Goal: Information Seeking & Learning: Get advice/opinions

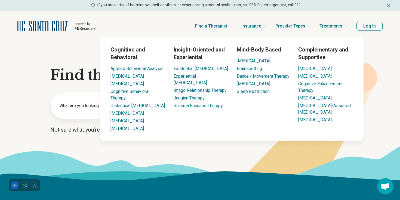
click at [80, 110] on div "Cognitive and Behavioral Applied Behavioral Analysis Aversion Therapy Behavior …" at bounding box center [231, 88] width 329 height 103
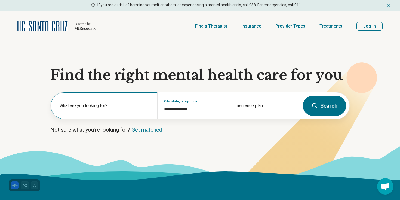
click at [87, 104] on label "What are you looking for?" at bounding box center [104, 105] width 91 height 7
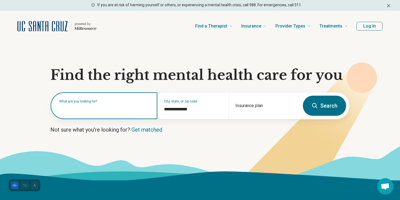
click at [94, 108] on input "text" at bounding box center [104, 108] width 91 height 7
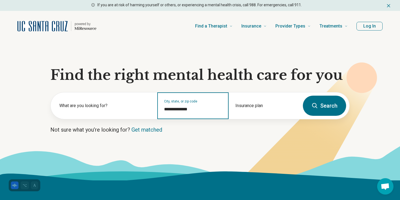
click at [179, 109] on input "**********" at bounding box center [193, 109] width 58 height 7
click at [197, 107] on input "**********" at bounding box center [193, 109] width 58 height 7
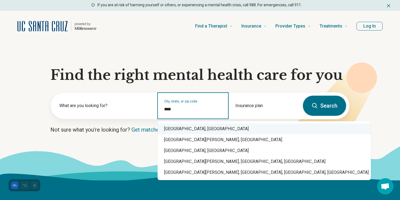
click at [182, 127] on div "Santa Cruz, CA" at bounding box center [263, 128] width 213 height 11
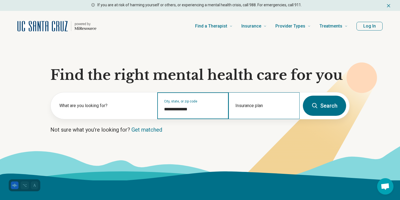
type input "**********"
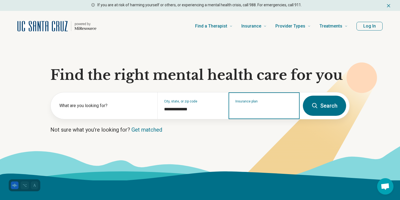
click at [253, 107] on input "Insurance plan" at bounding box center [264, 109] width 58 height 7
type input "****"
click at [251, 129] on div "Cigna" at bounding box center [247, 128] width 36 height 11
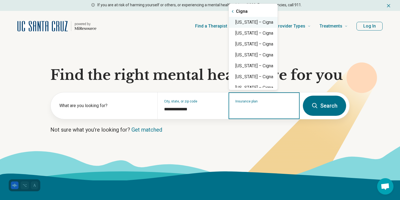
click at [251, 24] on div "California – Cigna" at bounding box center [253, 22] width 49 height 11
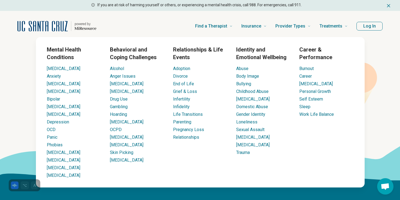
type input "**********"
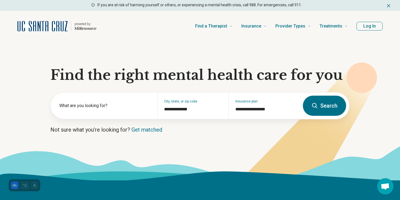
click at [12, 99] on section "**********" at bounding box center [200, 110] width 400 height 139
click at [65, 101] on div "What are you looking for?" at bounding box center [104, 105] width 107 height 27
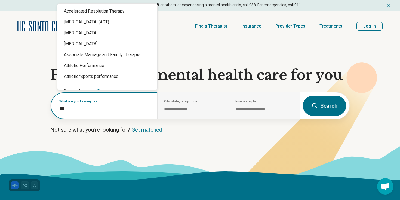
type input "****"
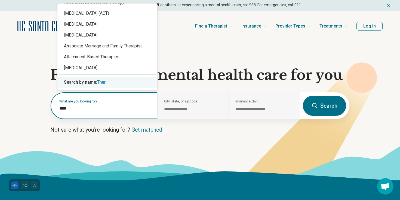
click at [69, 111] on input "****" at bounding box center [104, 108] width 91 height 7
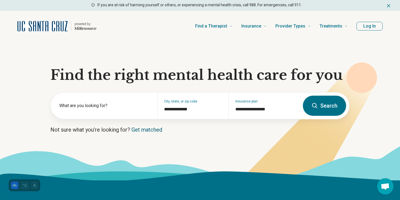
click at [152, 129] on link "Get matched" at bounding box center [146, 129] width 31 height 7
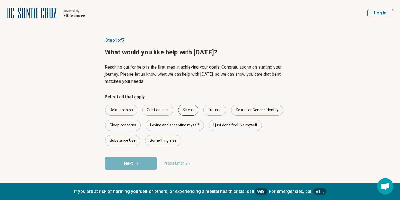
click at [188, 110] on div "Stress" at bounding box center [188, 109] width 20 height 11
click at [155, 124] on div "Loving and accepting myself" at bounding box center [175, 125] width 58 height 11
click at [226, 128] on div "I just don't feel like myself" at bounding box center [235, 125] width 53 height 11
click at [141, 165] on button "Next" at bounding box center [131, 163] width 52 height 13
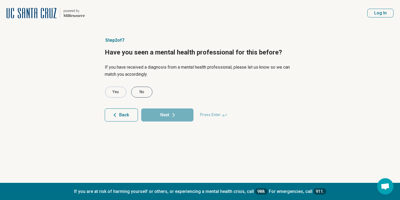
click at [144, 90] on div "No" at bounding box center [141, 92] width 21 height 11
click at [159, 115] on button "Next" at bounding box center [167, 114] width 52 height 13
click at [144, 93] on div "No" at bounding box center [141, 92] width 21 height 11
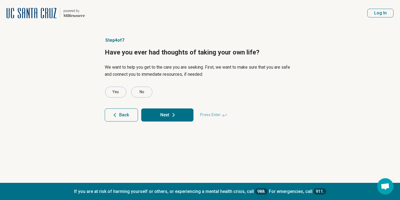
click at [158, 112] on button "Next" at bounding box center [167, 114] width 52 height 13
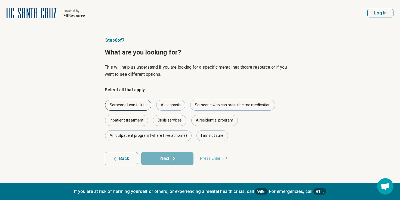
click at [142, 103] on div "Someone I can talk to" at bounding box center [128, 105] width 46 height 11
click at [165, 103] on div "A diagnosis" at bounding box center [170, 105] width 29 height 11
click at [205, 106] on div "Someone who can prescribe me medication" at bounding box center [232, 105] width 85 height 11
click at [169, 160] on button "Next" at bounding box center [167, 158] width 52 height 13
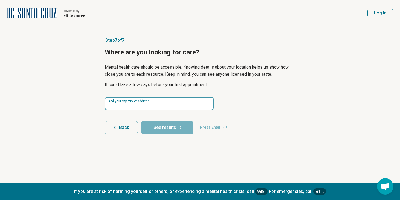
click at [152, 101] on input at bounding box center [159, 103] width 109 height 13
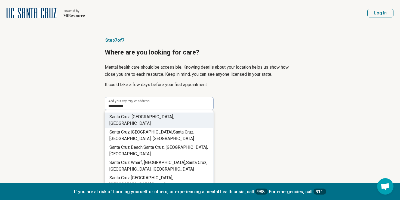
click at [158, 115] on li "Santa Cru z, CA, USA" at bounding box center [159, 119] width 108 height 15
type input "**********"
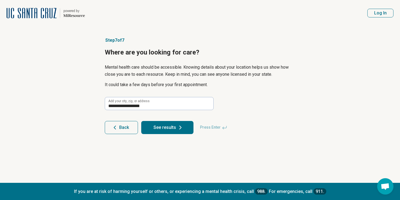
click at [158, 126] on button "See results" at bounding box center [167, 127] width 52 height 13
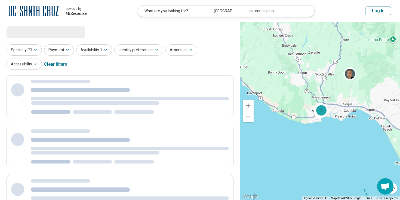
select select "***"
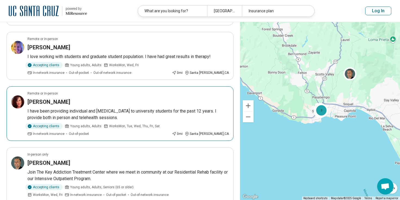
scroll to position [115, 0]
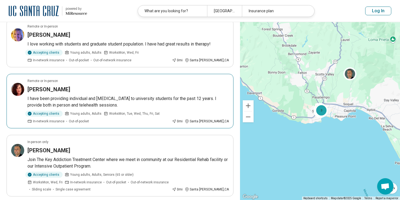
click at [113, 116] on div "Accepting clients Young adults, Adults Works Mon, Tue, Wed, Thu, Fri, Sat In-ne…" at bounding box center [98, 116] width 142 height 13
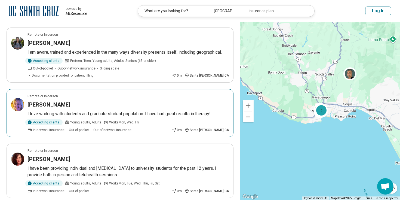
scroll to position [0, 0]
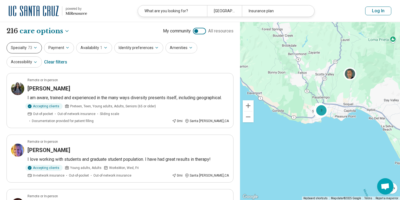
click at [36, 46] on icon "button" at bounding box center [35, 47] width 4 height 4
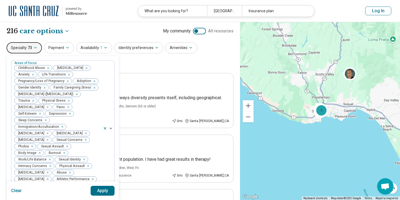
click at [35, 47] on icon "button" at bounding box center [35, 47] width 4 height 4
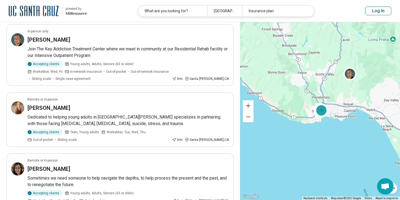
scroll to position [226, 0]
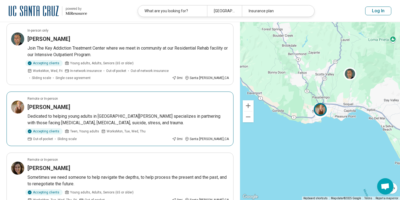
click at [83, 113] on p "Dedicated to helping young adults in Santa Cruz Hannah specializes in partnerin…" at bounding box center [127, 119] width 201 height 13
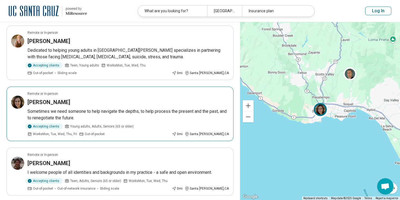
scroll to position [299, 0]
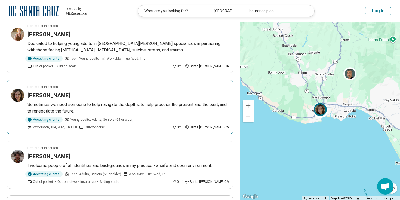
click at [126, 103] on p "Sometimes we need someone to help navigate the depths, to help process the pres…" at bounding box center [127, 107] width 201 height 13
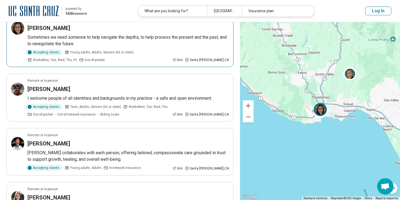
scroll to position [378, 0]
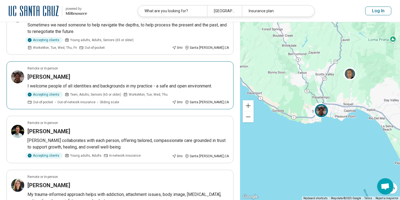
click at [148, 91] on div "Accepting clients Teen, Adults, Seniors (65 or older) Works Mon, Tue, Wed, Thu …" at bounding box center [98, 97] width 142 height 13
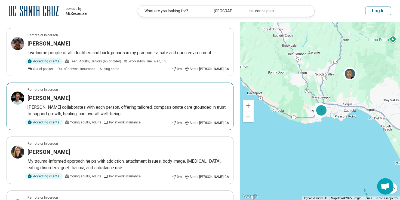
scroll to position [420, 0]
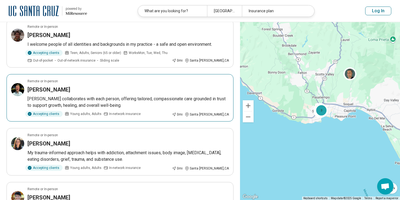
click at [151, 111] on div "Accepting clients Young adults, Adults In-network insurance" at bounding box center [98, 114] width 142 height 6
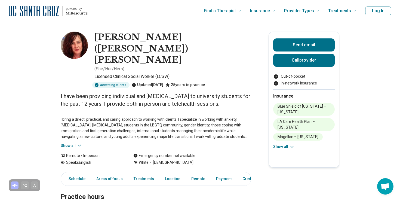
click at [161, 112] on div "I bring a direct, practical, and caring approach to working with clients. I spe…" at bounding box center [156, 130] width 190 height 36
click at [79, 143] on icon at bounding box center [79, 145] width 5 height 5
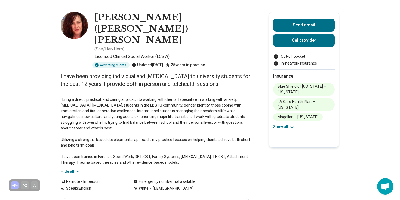
scroll to position [18, 0]
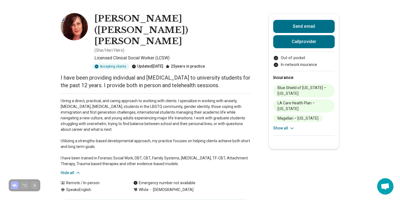
click at [292, 128] on icon at bounding box center [291, 127] width 5 height 5
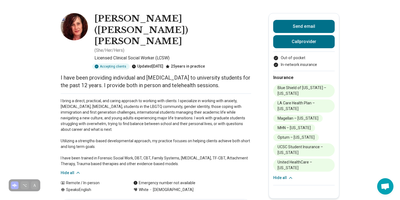
click at [291, 175] on icon at bounding box center [290, 177] width 5 height 5
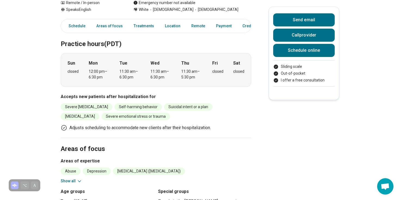
scroll to position [135, 0]
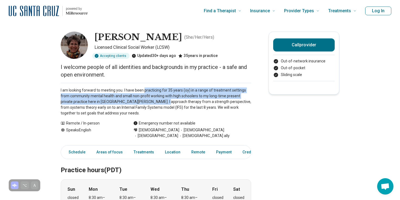
drag, startPoint x: 144, startPoint y: 92, endPoint x: 144, endPoint y: 103, distance: 11.4
click at [144, 103] on p "I am looking forward to meeting you. I have been practicing for 35 years (oy) i…" at bounding box center [156, 101] width 190 height 29
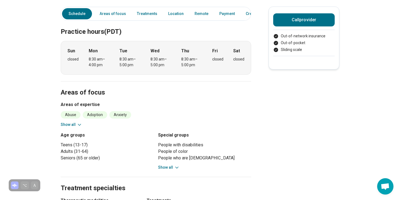
scroll to position [139, 0]
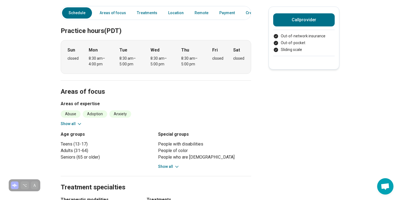
click at [77, 121] on icon at bounding box center [79, 123] width 5 height 5
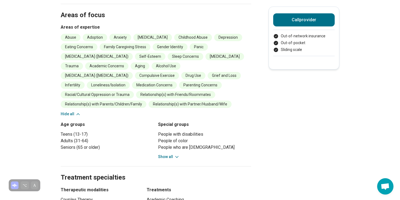
scroll to position [261, 0]
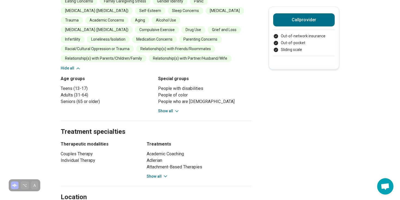
click at [175, 113] on icon at bounding box center [176, 110] width 5 height 5
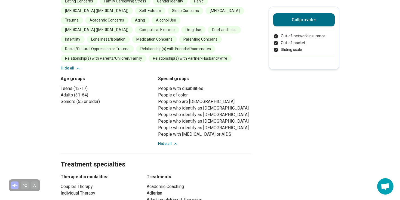
click at [173, 146] on icon at bounding box center [175, 143] width 5 height 5
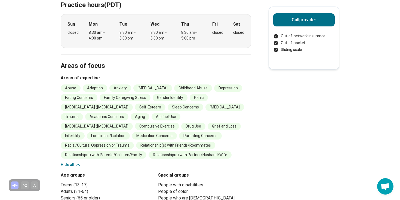
scroll to position [0, 0]
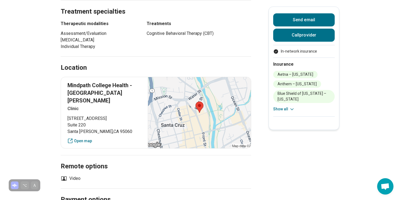
scroll to position [246, 0]
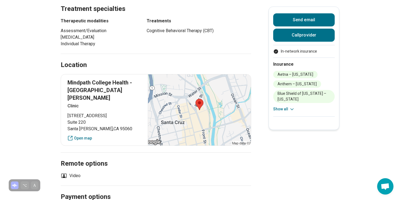
click at [291, 112] on icon at bounding box center [291, 108] width 5 height 5
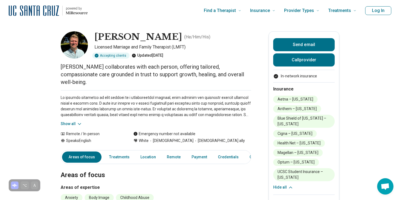
scroll to position [0, 0]
click at [75, 121] on button "Show all" at bounding box center [71, 124] width 21 height 6
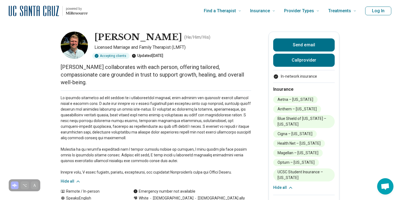
drag, startPoint x: 99, startPoint y: 142, endPoint x: 143, endPoint y: 154, distance: 45.6
click at [143, 154] on p at bounding box center [156, 135] width 190 height 80
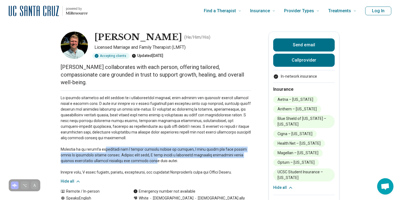
drag, startPoint x: 143, startPoint y: 154, endPoint x: 103, endPoint y: 140, distance: 42.7
click at [103, 140] on p at bounding box center [156, 135] width 190 height 80
drag, startPoint x: 115, startPoint y: 150, endPoint x: 106, endPoint y: 141, distance: 12.9
click at [106, 141] on p at bounding box center [156, 135] width 190 height 80
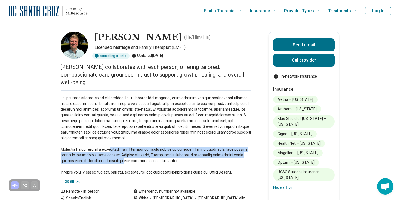
click at [106, 141] on p at bounding box center [156, 135] width 190 height 80
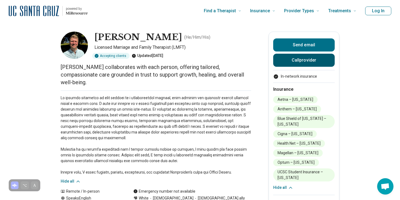
click at [280, 58] on button "Call provider" at bounding box center [303, 60] width 61 height 13
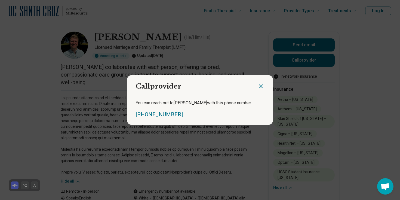
click at [245, 67] on div "Call provider You can reach out to [PERSON_NAME] with this phone number [PHONE_…" at bounding box center [200, 100] width 400 height 200
click at [259, 84] on icon "Close dialog" at bounding box center [261, 86] width 7 height 7
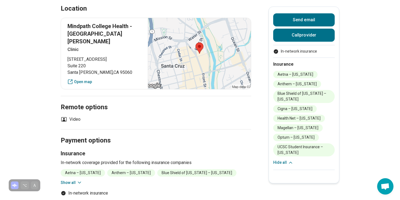
scroll to position [47, 0]
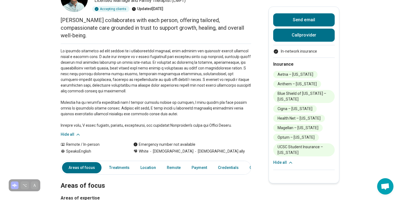
click at [76, 132] on icon at bounding box center [77, 134] width 5 height 5
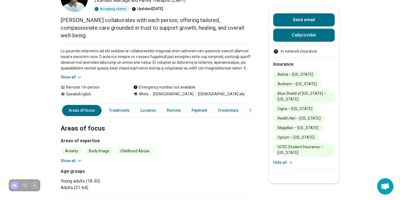
scroll to position [0, 10]
click at [183, 105] on link "Payment" at bounding box center [189, 110] width 22 height 11
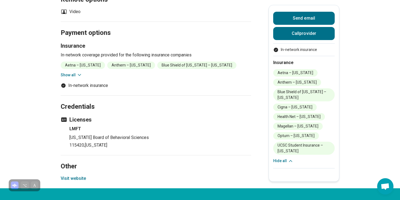
click at [79, 72] on icon at bounding box center [79, 74] width 5 height 5
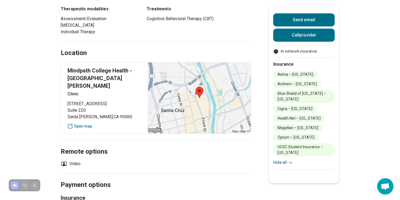
scroll to position [239, 0]
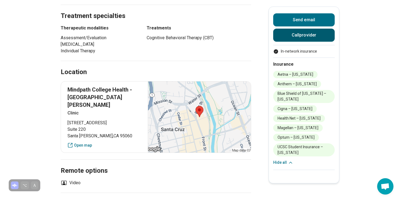
click at [293, 33] on button "Call provider" at bounding box center [303, 35] width 61 height 13
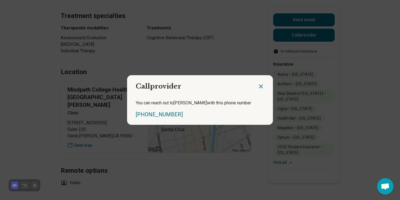
click at [259, 85] on icon "Close dialog" at bounding box center [261, 86] width 7 height 7
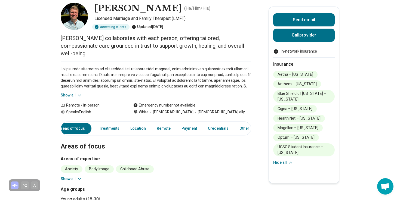
scroll to position [0, 0]
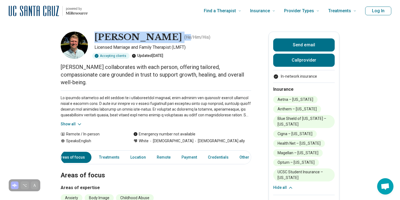
drag, startPoint x: 95, startPoint y: 35, endPoint x: 185, endPoint y: 35, distance: 89.8
click at [185, 35] on div "[PERSON_NAME] ( He/Him/His )" at bounding box center [172, 37] width 157 height 11
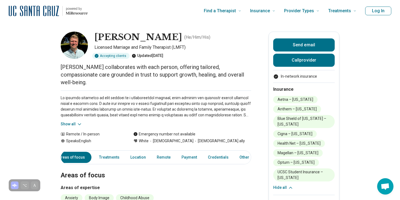
click at [173, 35] on h1 "[PERSON_NAME]" at bounding box center [138, 37] width 88 height 11
drag, startPoint x: 176, startPoint y: 35, endPoint x: 94, endPoint y: 36, distance: 81.6
click at [94, 36] on div "[PERSON_NAME] ( He/Him/His ) Licensed Marriage and Family Therapist (LMFT) Acce…" at bounding box center [156, 45] width 190 height 27
click at [94, 36] on h1 "[PERSON_NAME]" at bounding box center [138, 37] width 88 height 11
drag, startPoint x: 96, startPoint y: 36, endPoint x: 176, endPoint y: 41, distance: 80.1
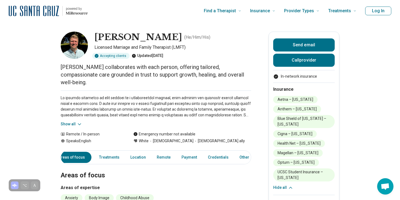
click at [176, 41] on h1 "[PERSON_NAME]" at bounding box center [138, 37] width 88 height 11
click at [166, 101] on p at bounding box center [156, 106] width 190 height 23
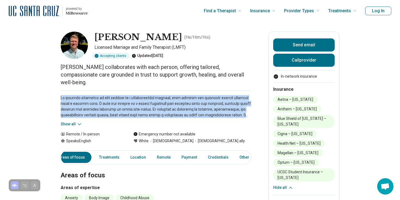
click at [166, 101] on p at bounding box center [156, 106] width 190 height 23
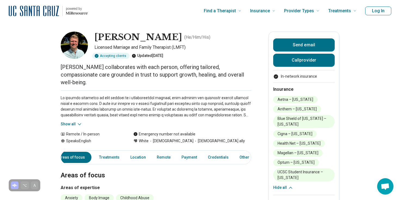
click at [166, 104] on p at bounding box center [156, 106] width 190 height 23
click at [168, 107] on p at bounding box center [156, 106] width 190 height 23
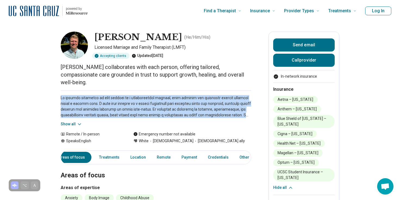
click at [168, 107] on p at bounding box center [156, 106] width 190 height 23
click at [168, 98] on p at bounding box center [156, 106] width 190 height 23
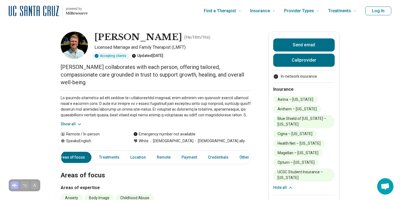
click at [185, 96] on p at bounding box center [156, 106] width 190 height 23
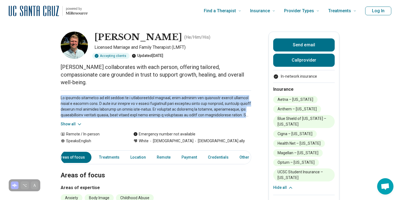
click at [185, 96] on p at bounding box center [156, 106] width 190 height 23
click at [187, 101] on p at bounding box center [156, 106] width 190 height 23
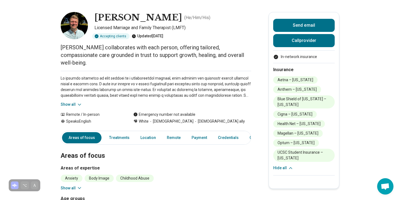
scroll to position [12, 0]
